Goal: Task Accomplishment & Management: Use online tool/utility

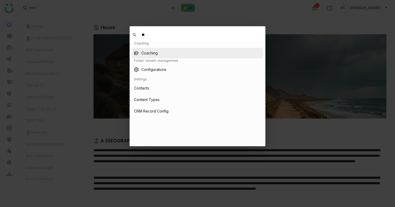
type input "**"
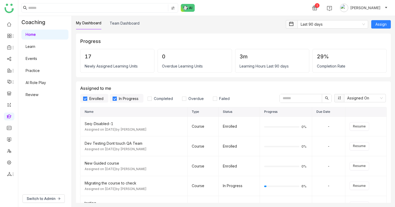
click at [36, 83] on link "AI Role Play" at bounding box center [36, 82] width 20 height 4
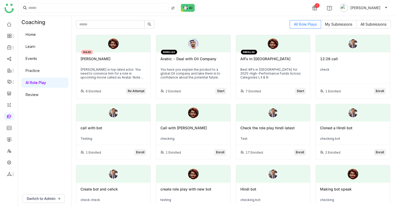
click at [142, 91] on span "Re Attempt" at bounding box center [136, 91] width 17 height 5
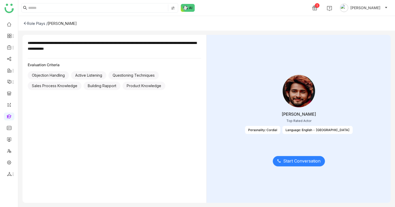
click at [301, 163] on span "Start Conversation" at bounding box center [301, 161] width 37 height 7
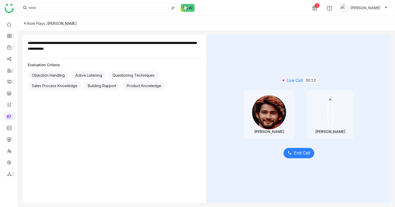
click at [302, 153] on span "End Call" at bounding box center [302, 152] width 16 height 7
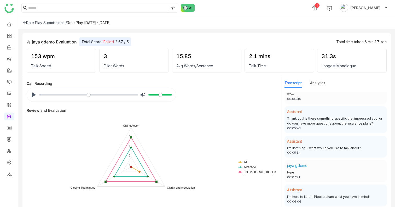
scroll to position [1023, 0]
